Goal: Find specific page/section: Find specific page/section

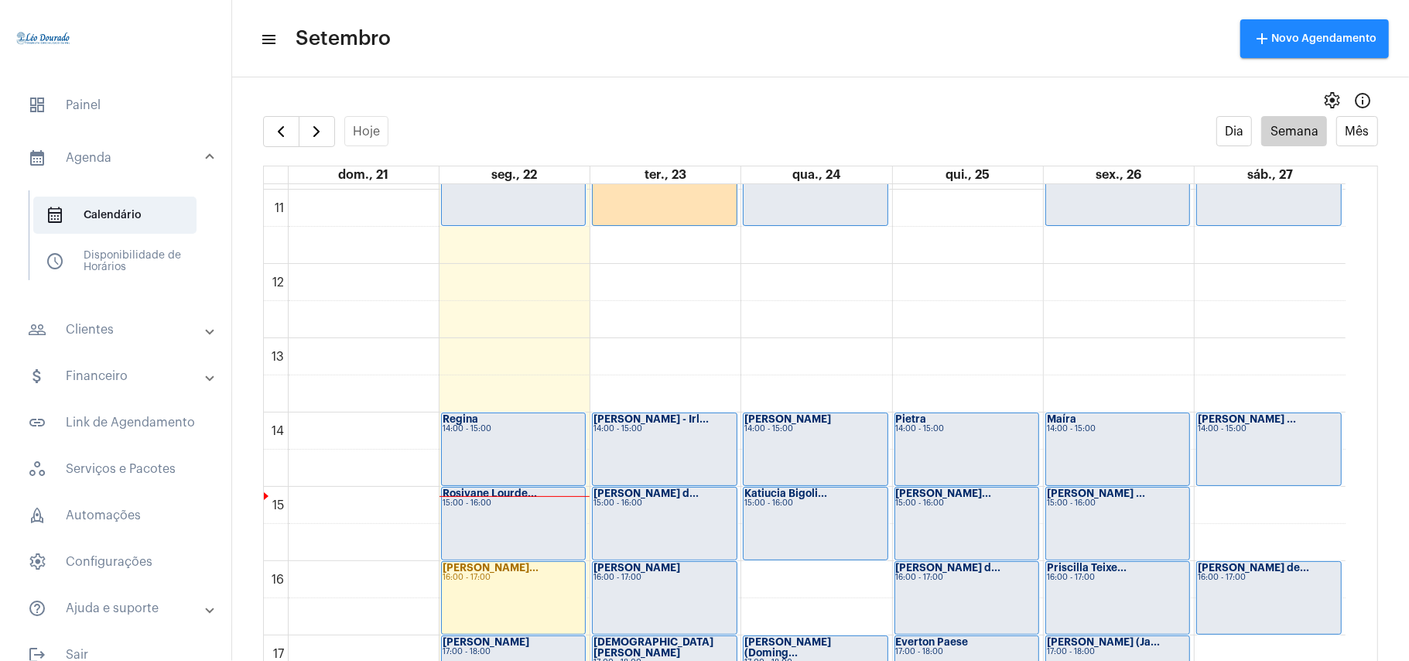
scroll to position [859, 0]
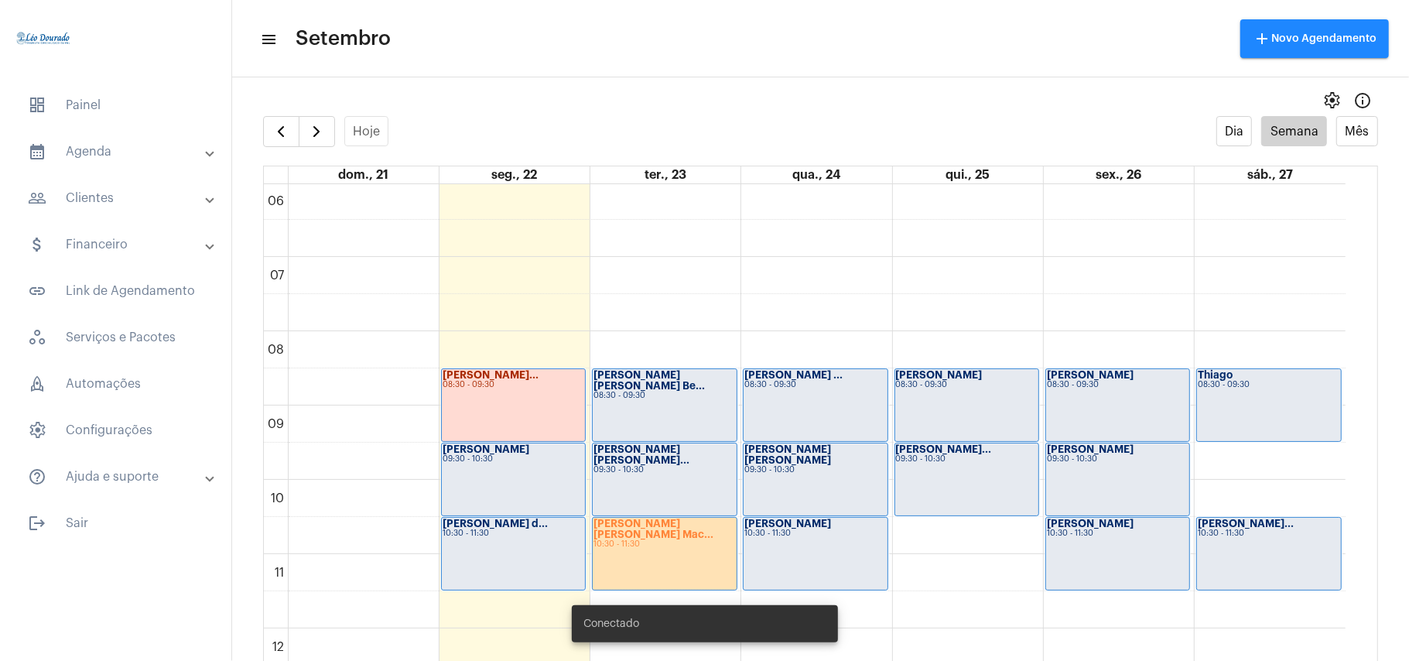
click at [73, 197] on mat-panel-title "people_outline Clientes" at bounding box center [117, 198] width 179 height 19
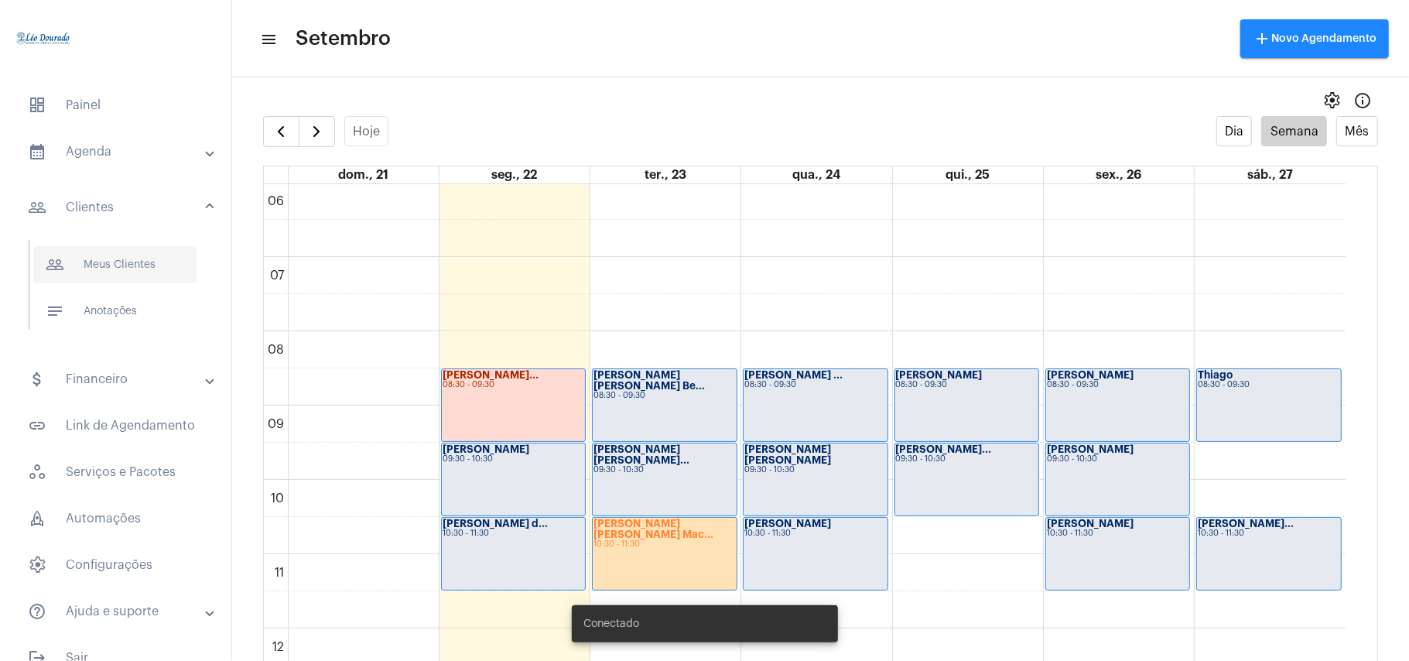
click at [91, 262] on span "people_outline Meus Clientes" at bounding box center [114, 264] width 163 height 37
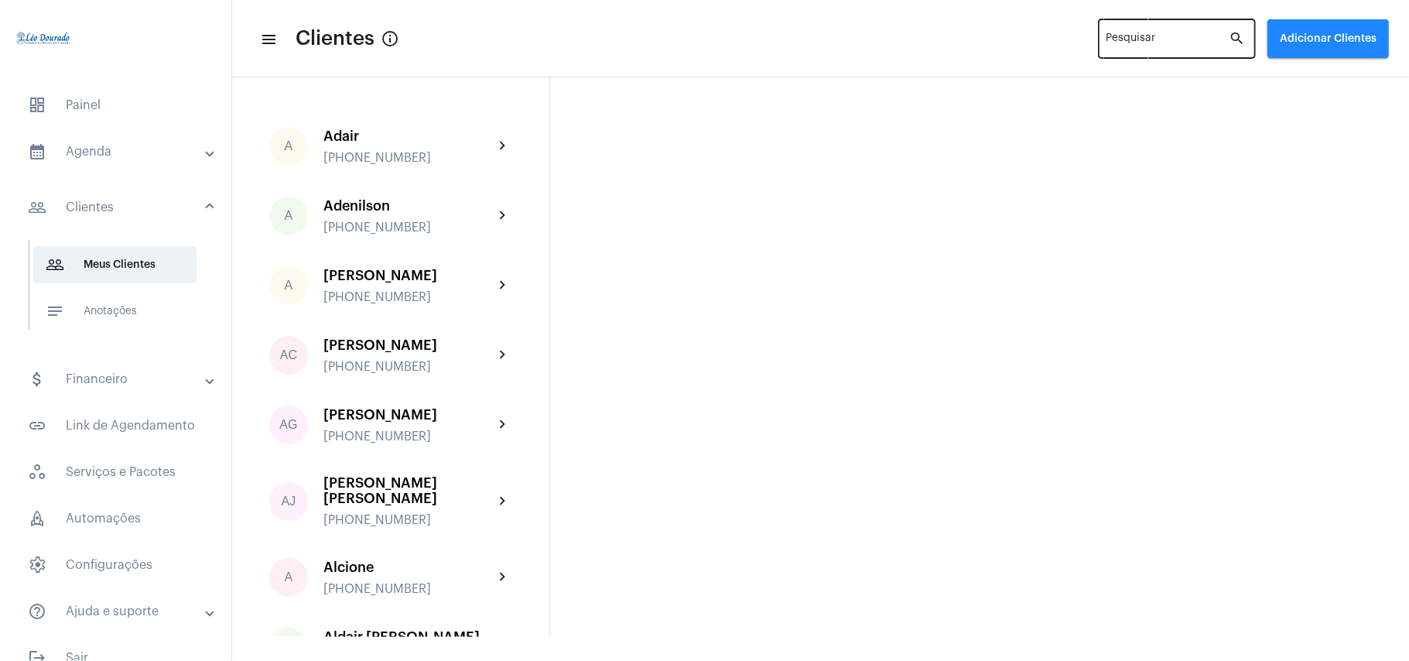
click at [1171, 32] on div "Pesquisar" at bounding box center [1167, 37] width 123 height 43
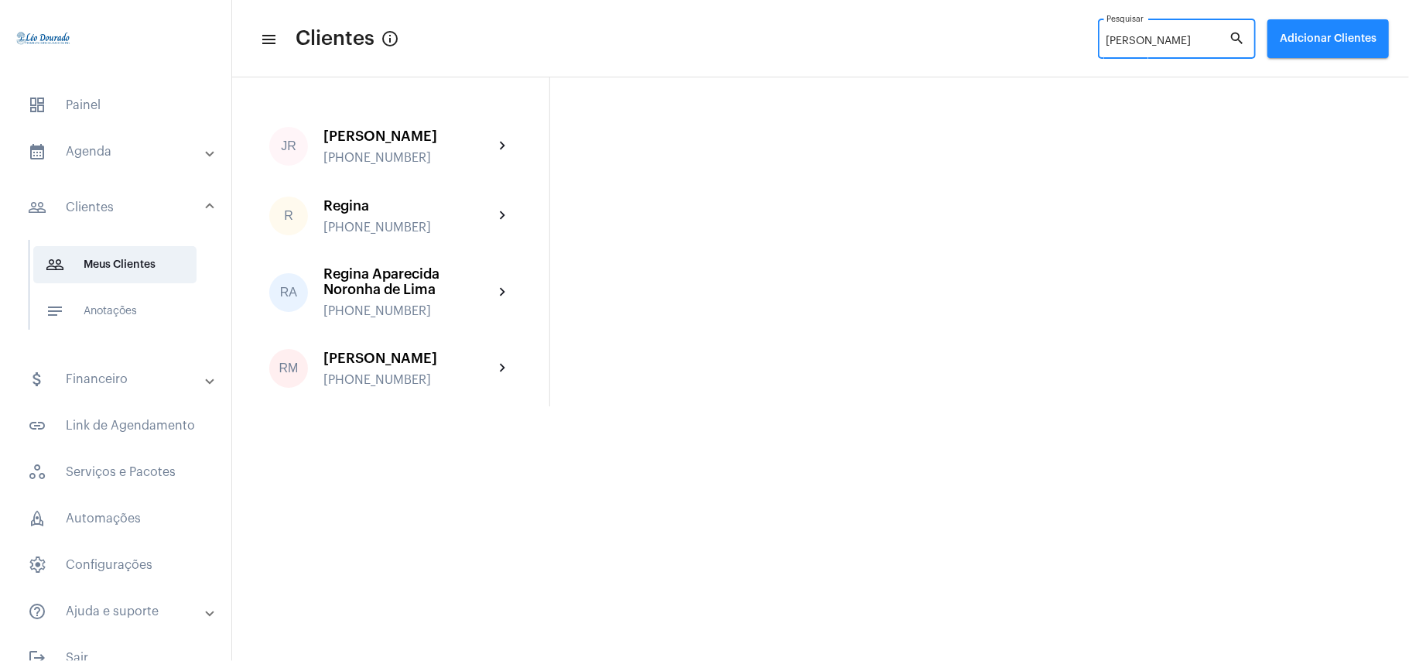
type input "[PERSON_NAME]"
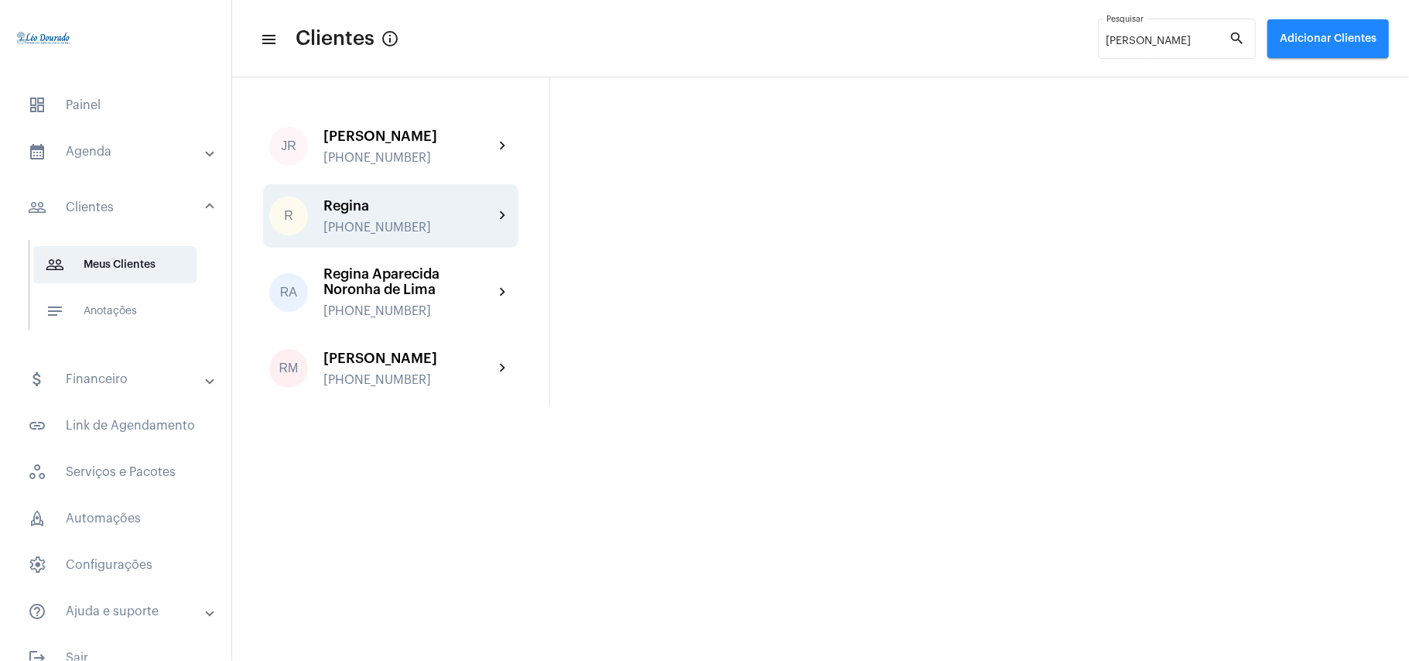
click at [404, 224] on div "[PHONE_NUMBER]" at bounding box center [408, 228] width 170 height 14
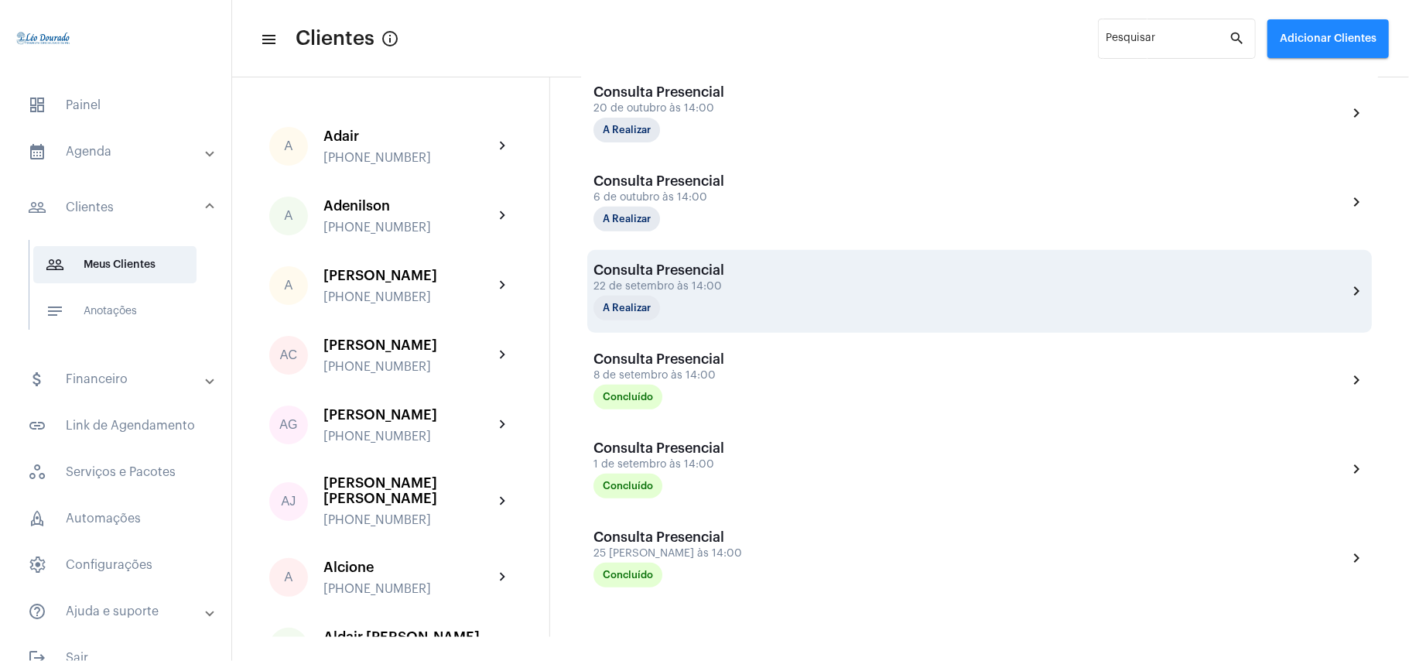
scroll to position [502, 0]
